Goal: Answer question/provide support: Share knowledge or assist other users

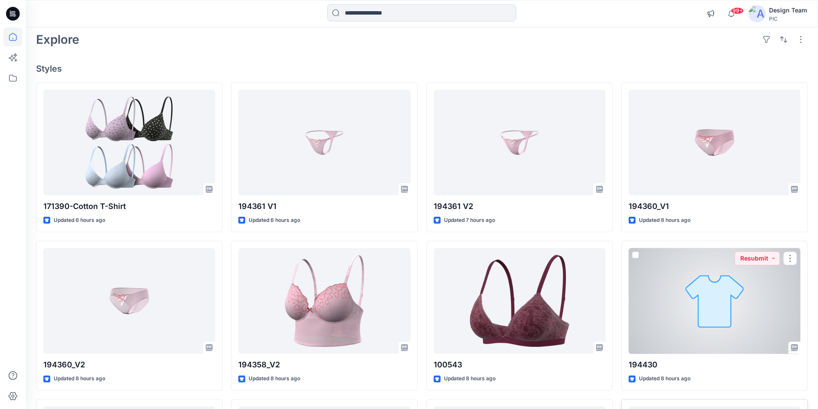
scroll to position [168, 0]
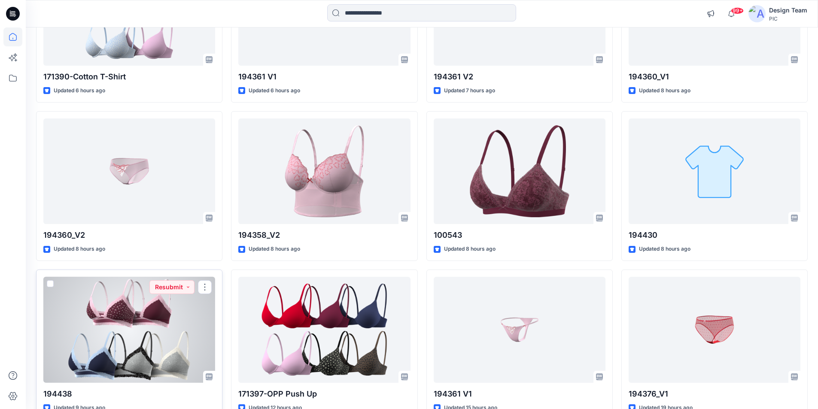
click at [157, 301] on div at bounding box center [129, 330] width 172 height 106
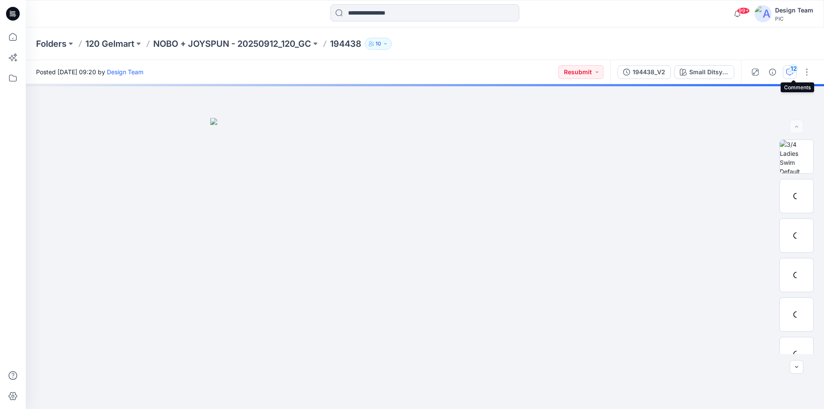
click at [792, 73] on icon "button" at bounding box center [790, 72] width 7 height 7
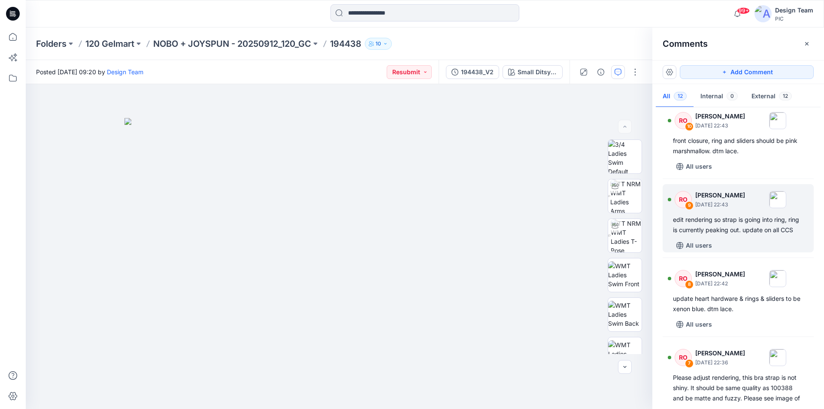
scroll to position [172, 0]
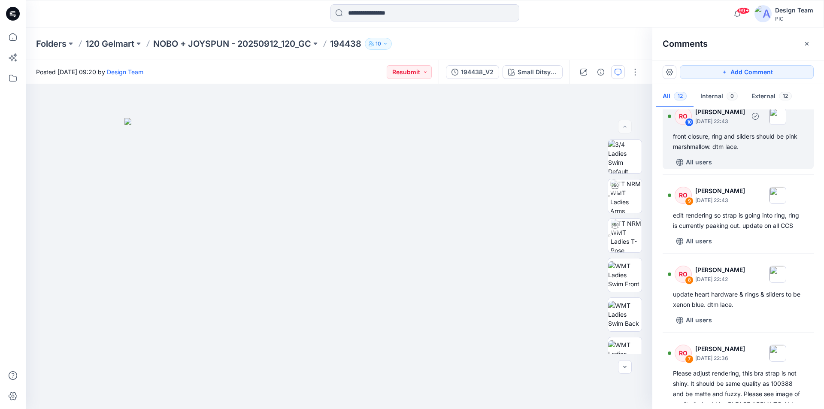
click at [719, 138] on div "front closure, ring and sliders should be pink marshmallow. dtm lace." at bounding box center [738, 141] width 131 height 21
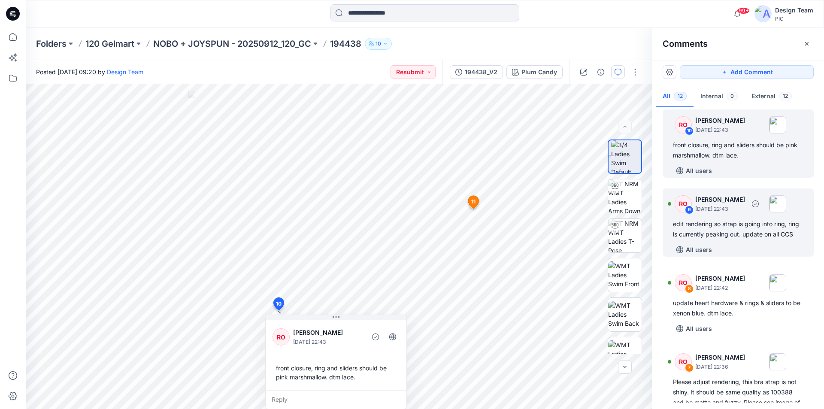
click at [732, 228] on div "edit rendering so strap is going into ring, ring is currently peaking out. upda…" at bounding box center [738, 229] width 131 height 21
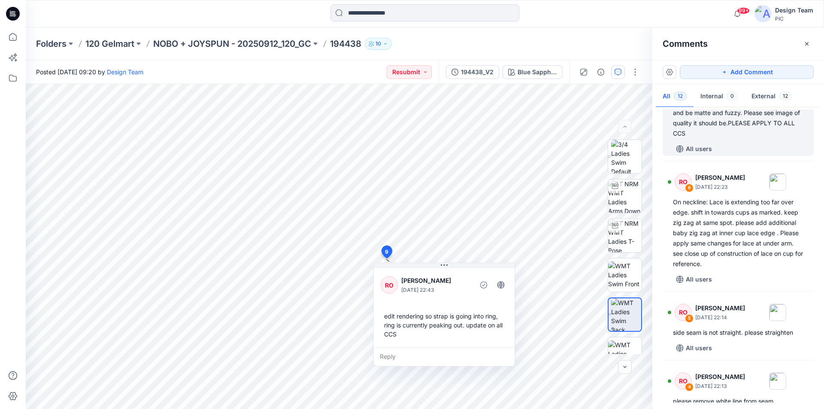
scroll to position [464, 0]
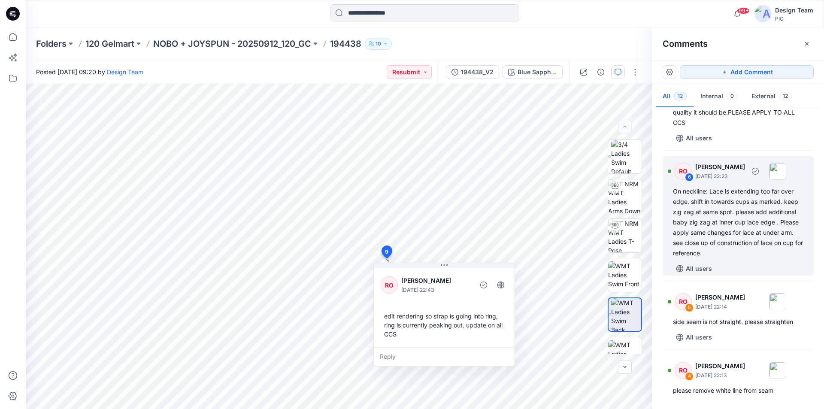
click at [731, 207] on div "On neckline: Lace is extending too far over edge. shift in towards cups as mark…" at bounding box center [738, 222] width 131 height 72
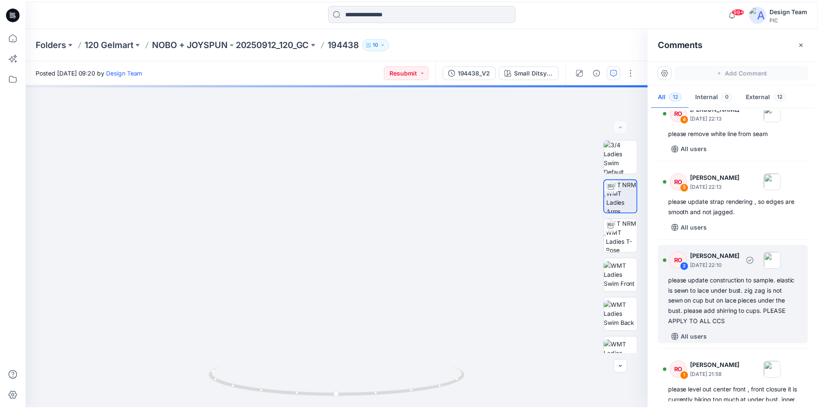
scroll to position [726, 0]
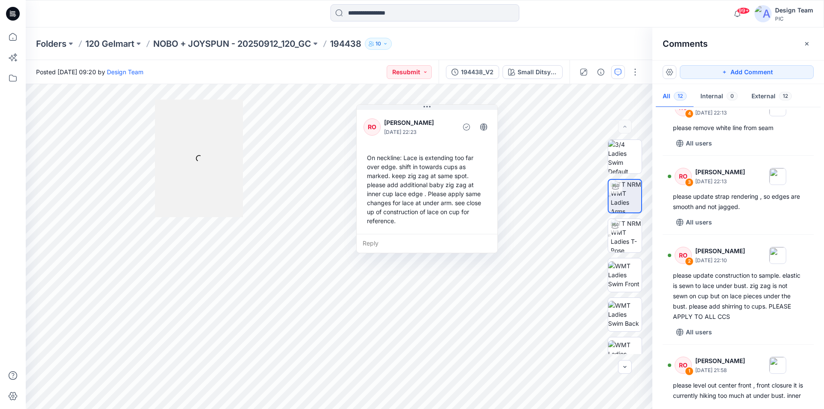
click at [12, 11] on icon at bounding box center [13, 14] width 14 height 14
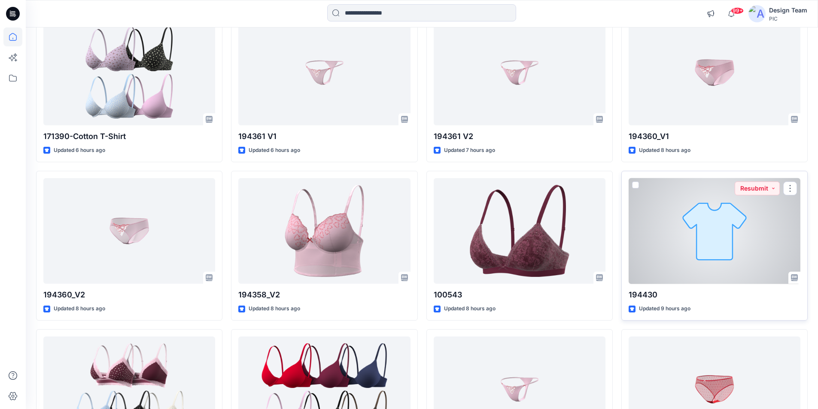
scroll to position [172, 0]
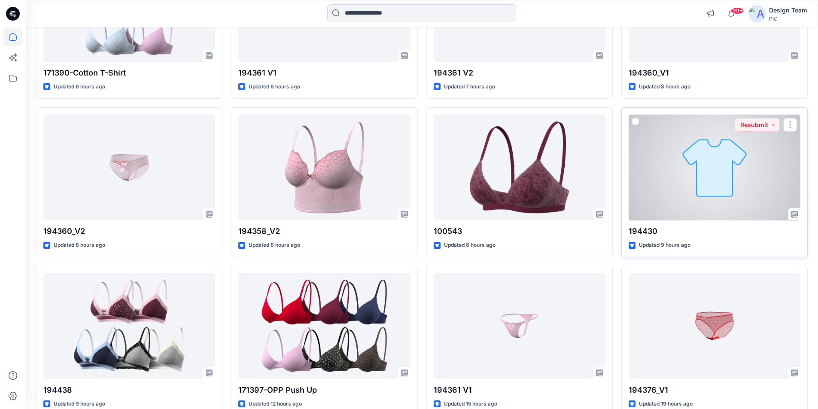
click at [678, 134] on div at bounding box center [715, 168] width 172 height 106
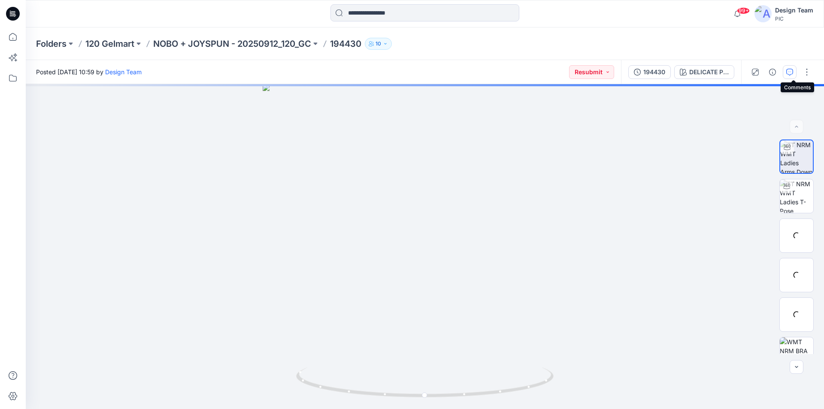
click at [796, 75] on button "button" at bounding box center [790, 72] width 14 height 14
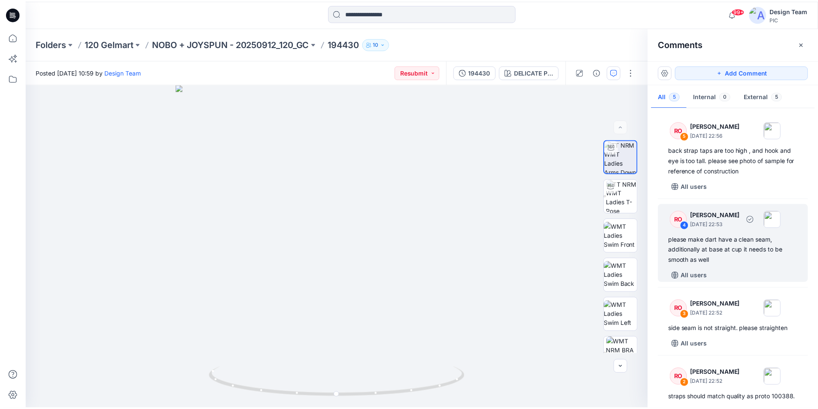
scroll to position [112, 0]
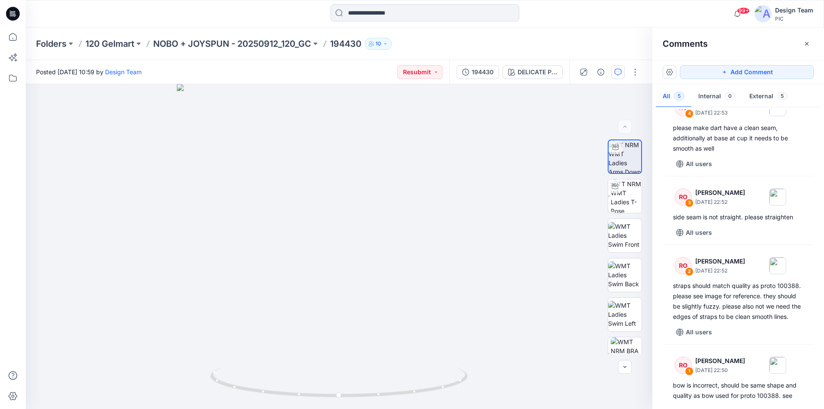
click at [15, 13] on icon at bounding box center [13, 14] width 14 height 14
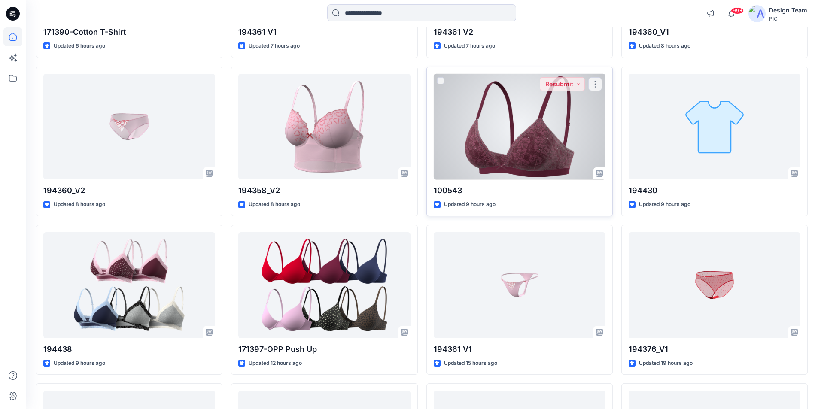
scroll to position [215, 0]
